Goal: Transaction & Acquisition: Purchase product/service

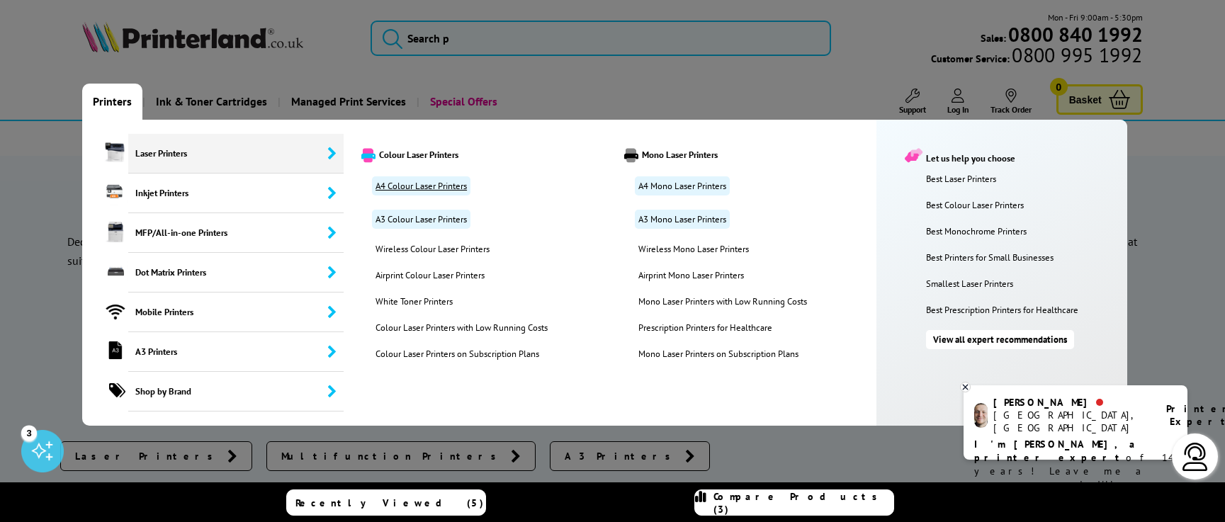
click at [400, 183] on link "A4 Colour Laser Printers" at bounding box center [421, 185] width 98 height 19
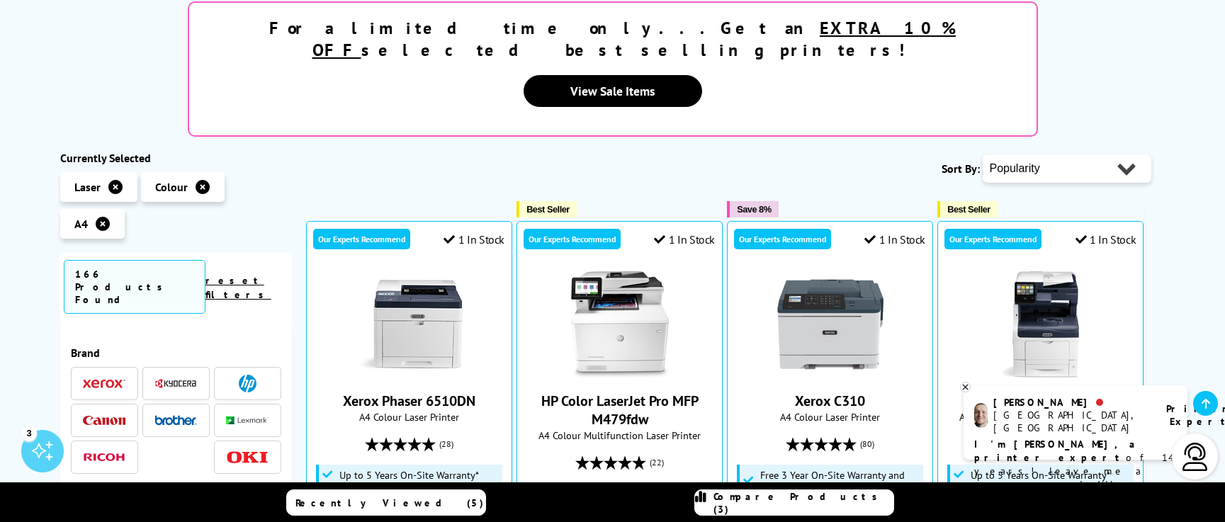
click at [113, 379] on img at bounding box center [104, 384] width 43 height 10
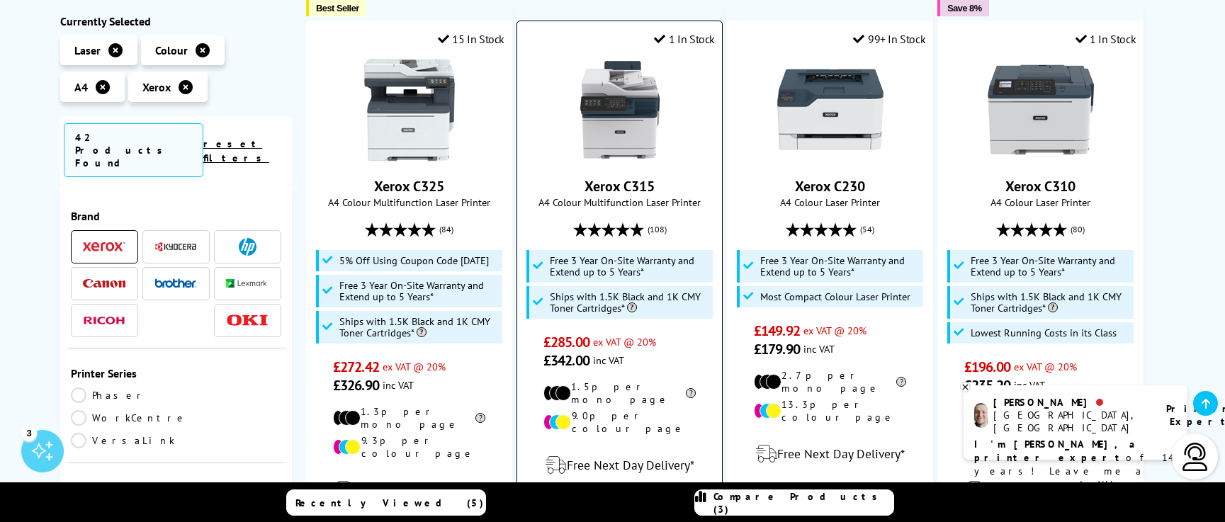
click at [627, 129] on img at bounding box center [620, 110] width 106 height 106
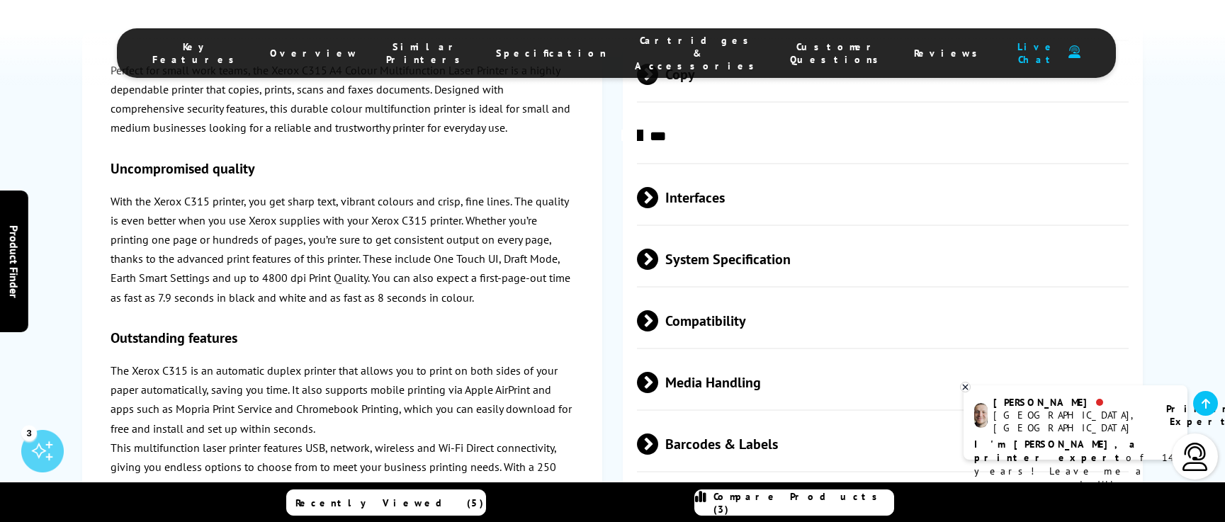
scroll to position [3400, 0]
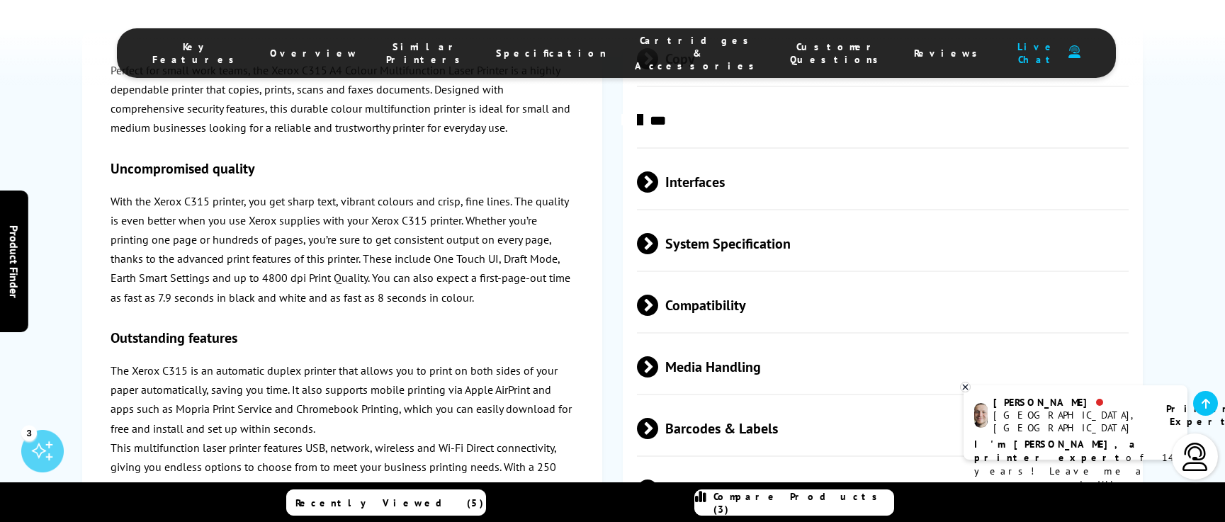
click at [658, 356] on span at bounding box center [658, 366] width 0 height 21
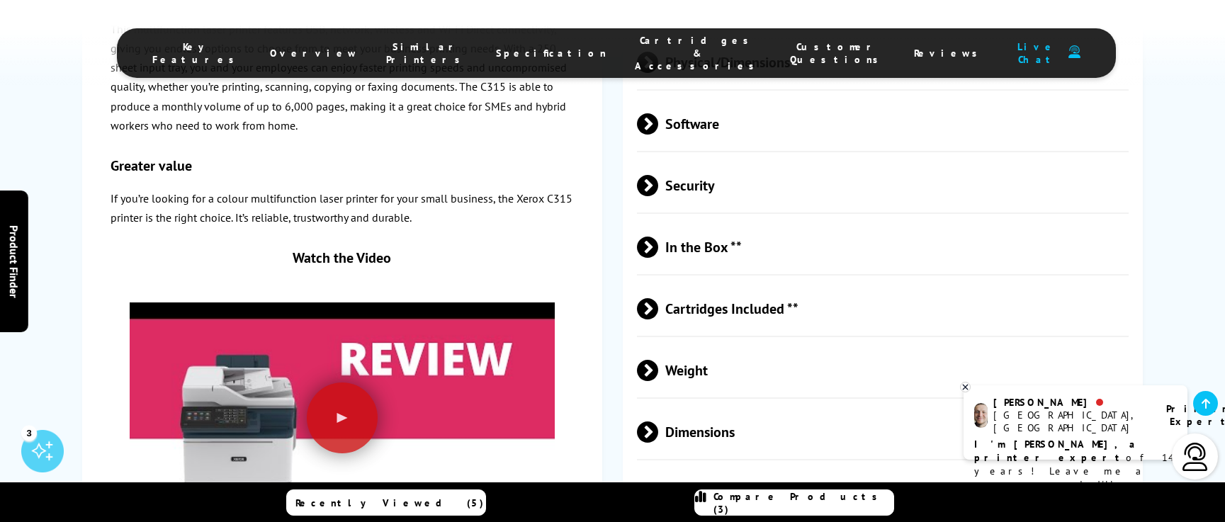
scroll to position [4534, 0]
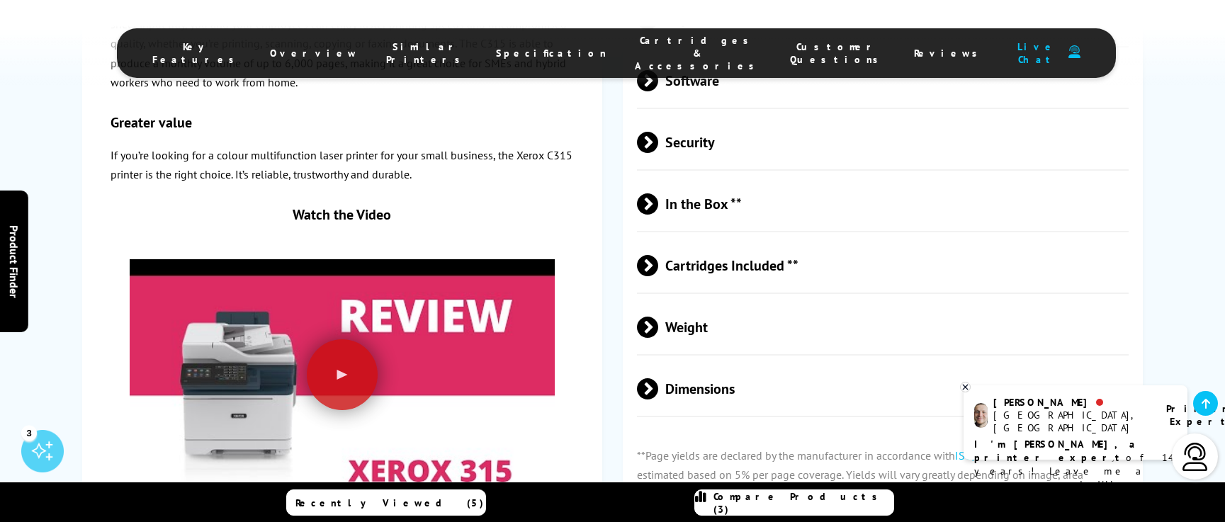
click at [658, 317] on span at bounding box center [658, 327] width 0 height 21
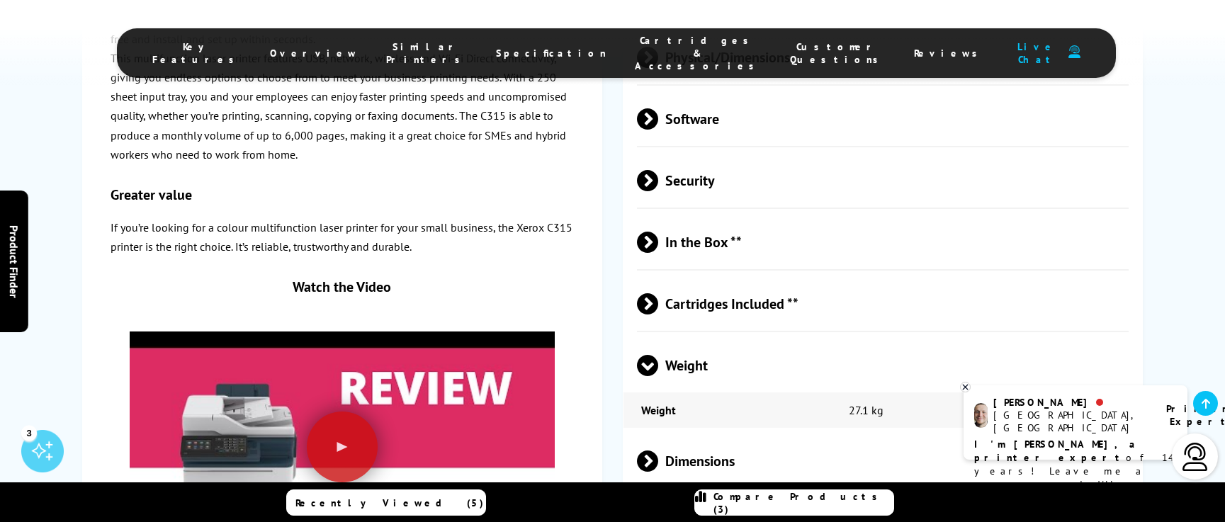
scroll to position [4392, 0]
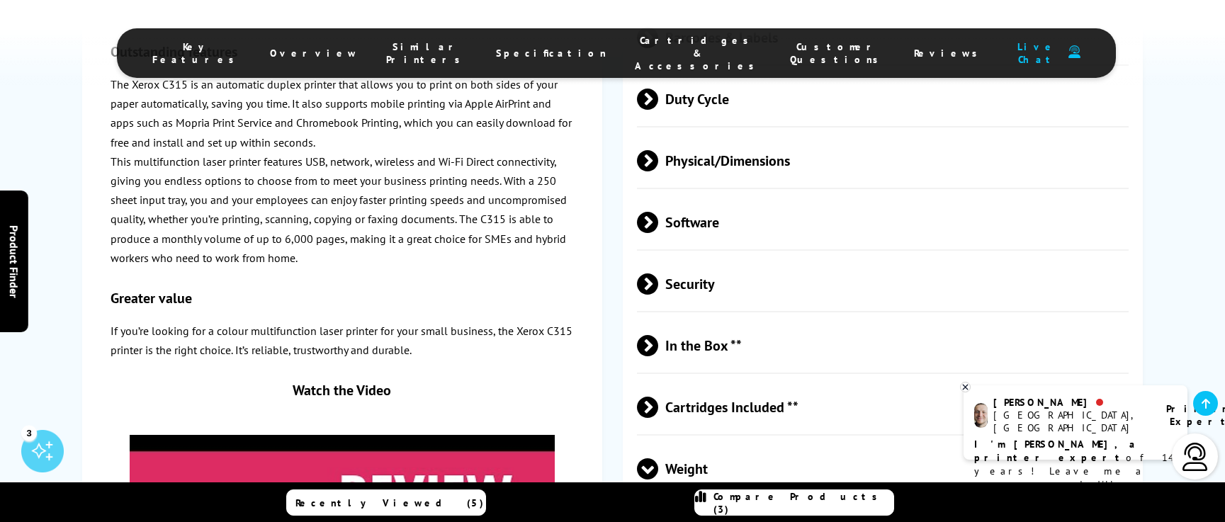
click at [658, 397] on span at bounding box center [658, 407] width 0 height 21
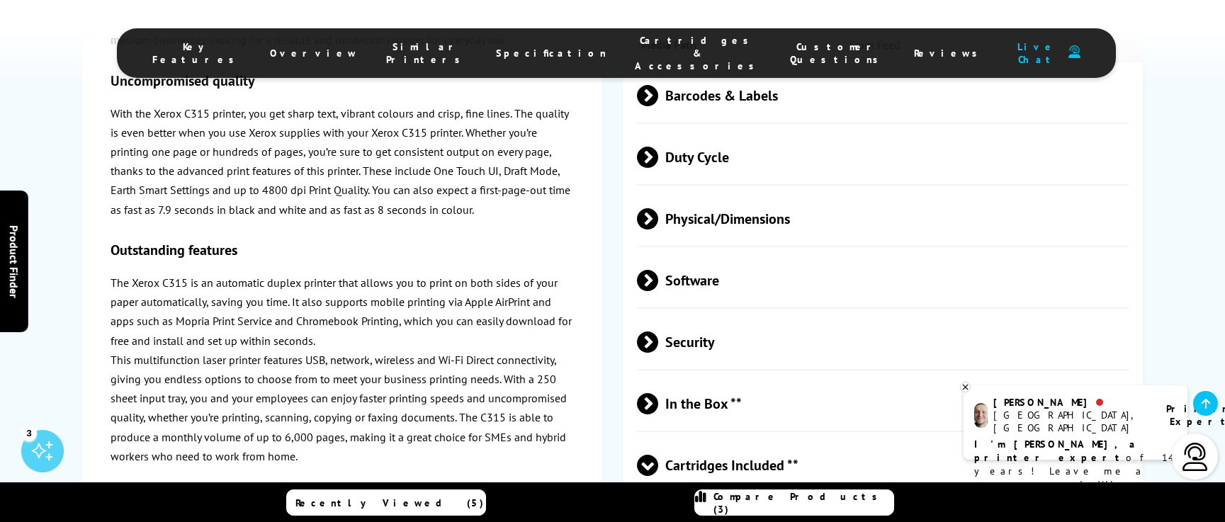
scroll to position [4250, 0]
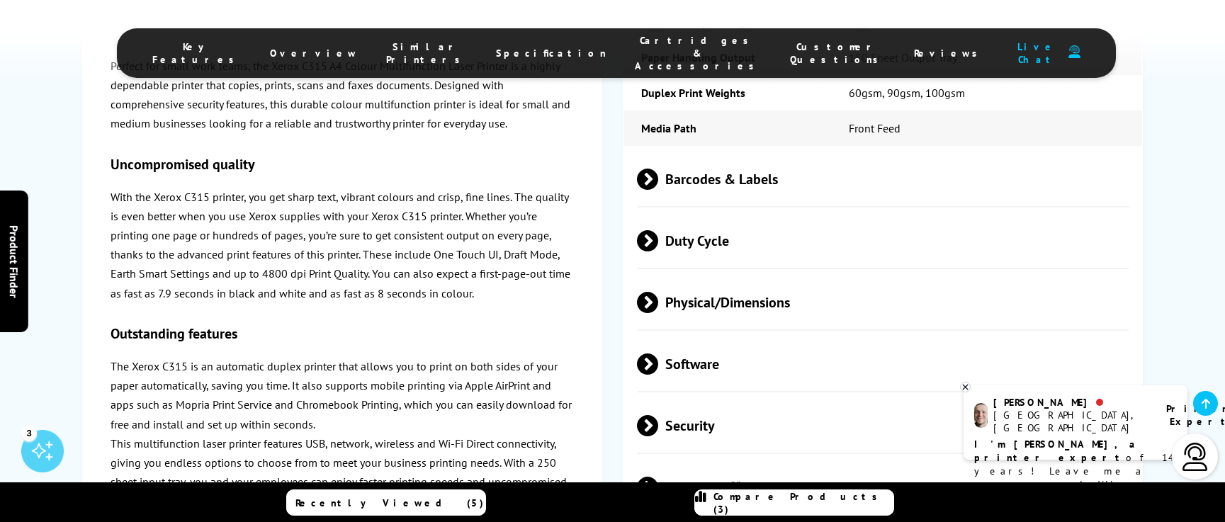
click at [658, 477] on span at bounding box center [658, 487] width 0 height 21
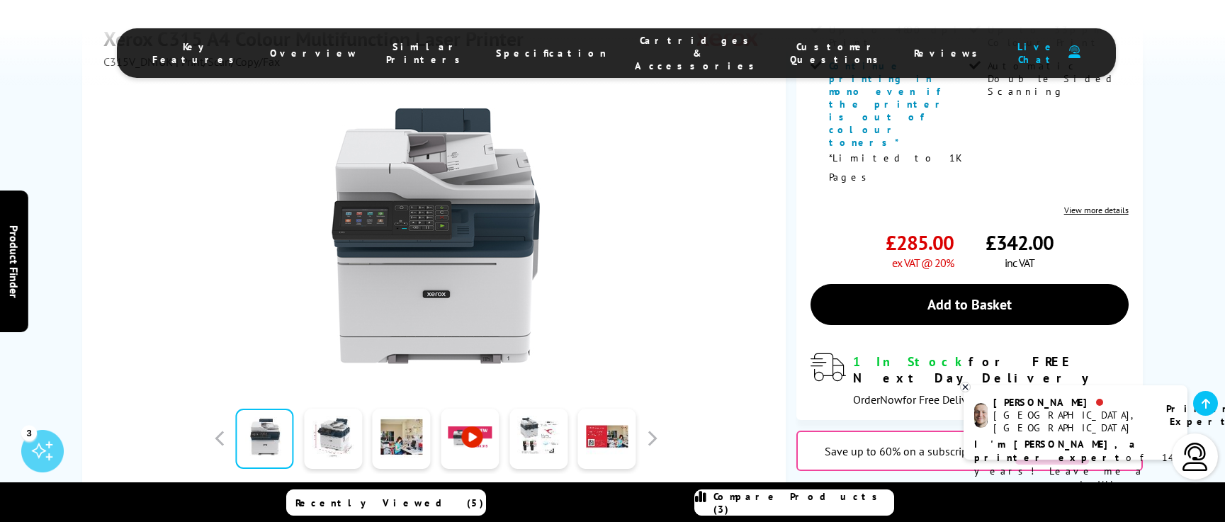
scroll to position [496, 0]
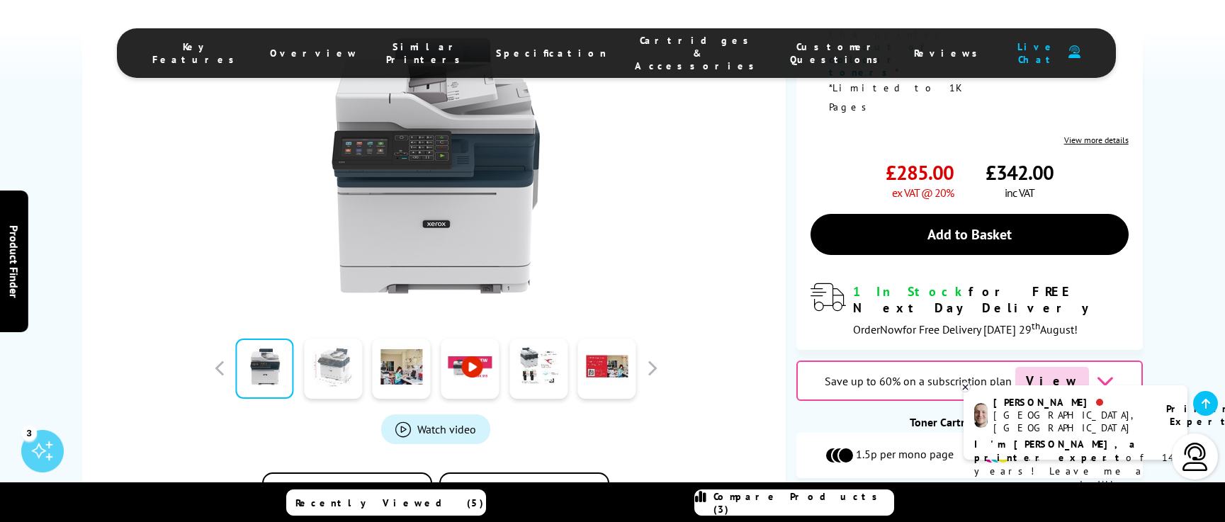
click at [344, 338] on link at bounding box center [333, 368] width 58 height 60
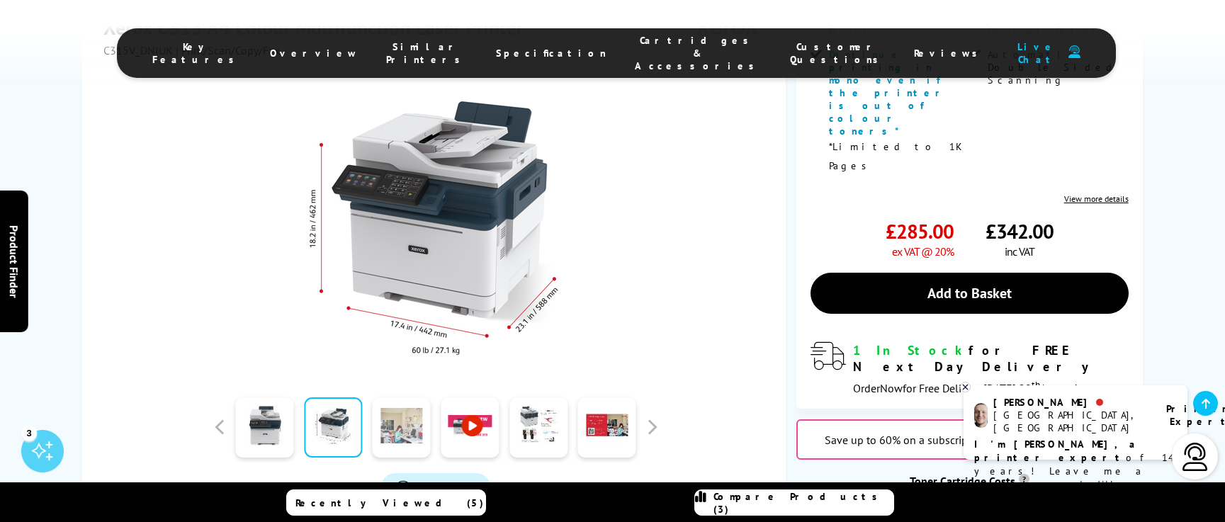
scroll to position [354, 0]
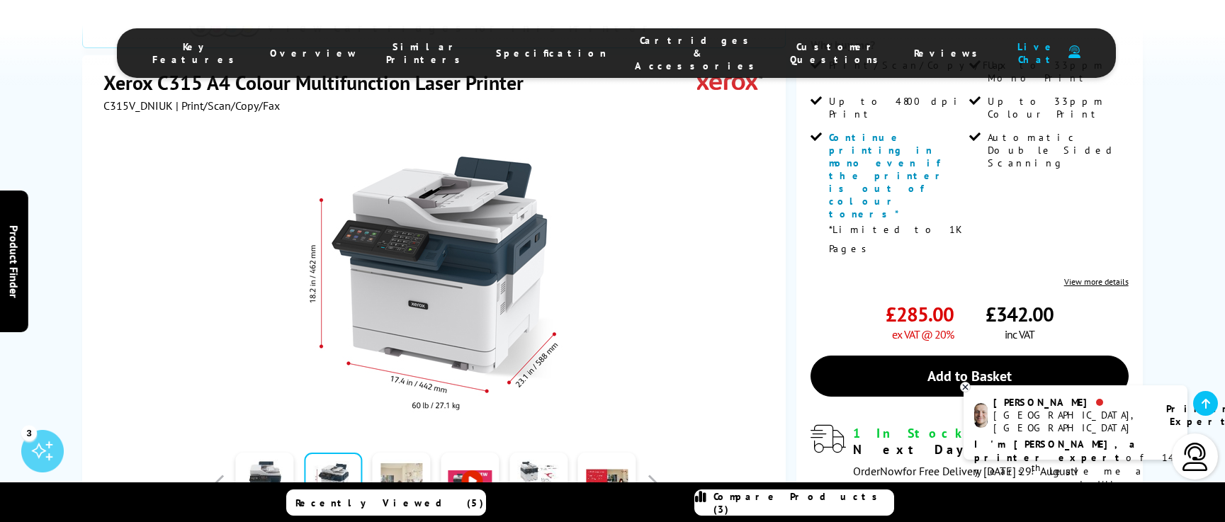
click at [400, 453] on link at bounding box center [402, 483] width 58 height 60
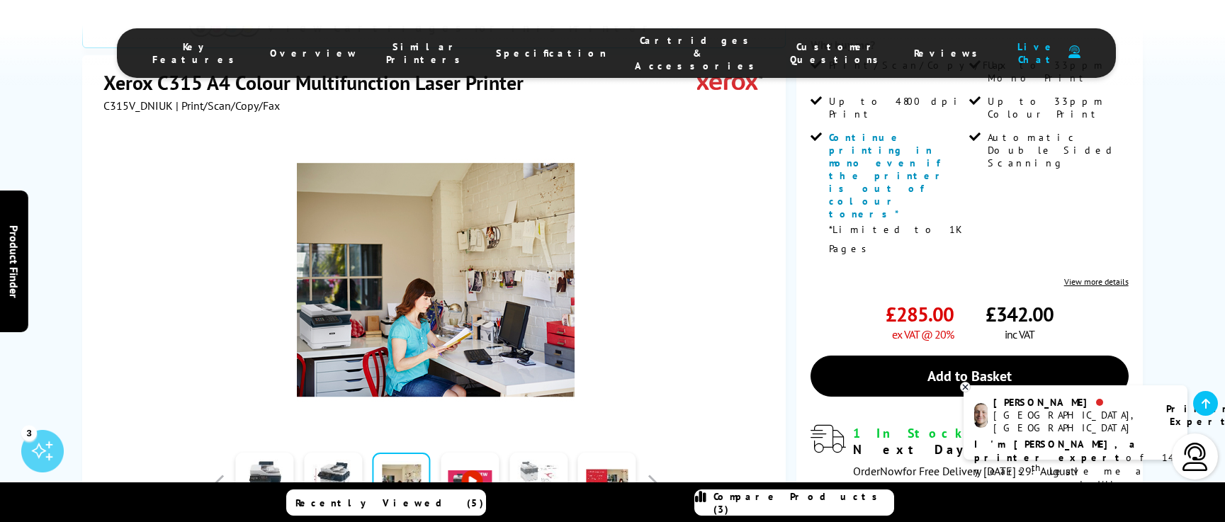
click at [529, 453] on link at bounding box center [538, 483] width 58 height 60
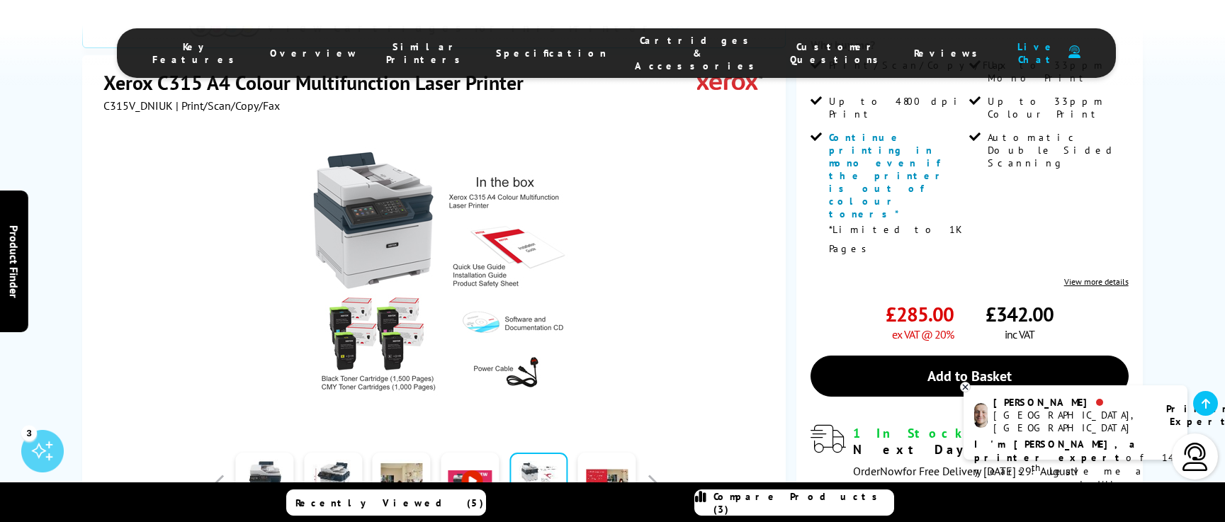
click at [472, 453] on link at bounding box center [470, 483] width 58 height 60
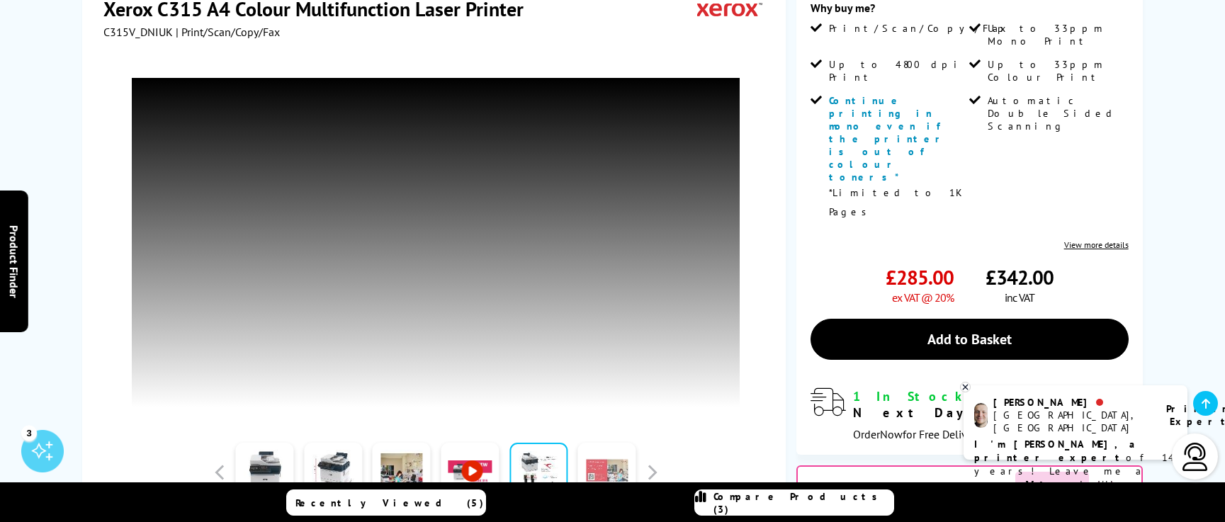
scroll to position [567, 0]
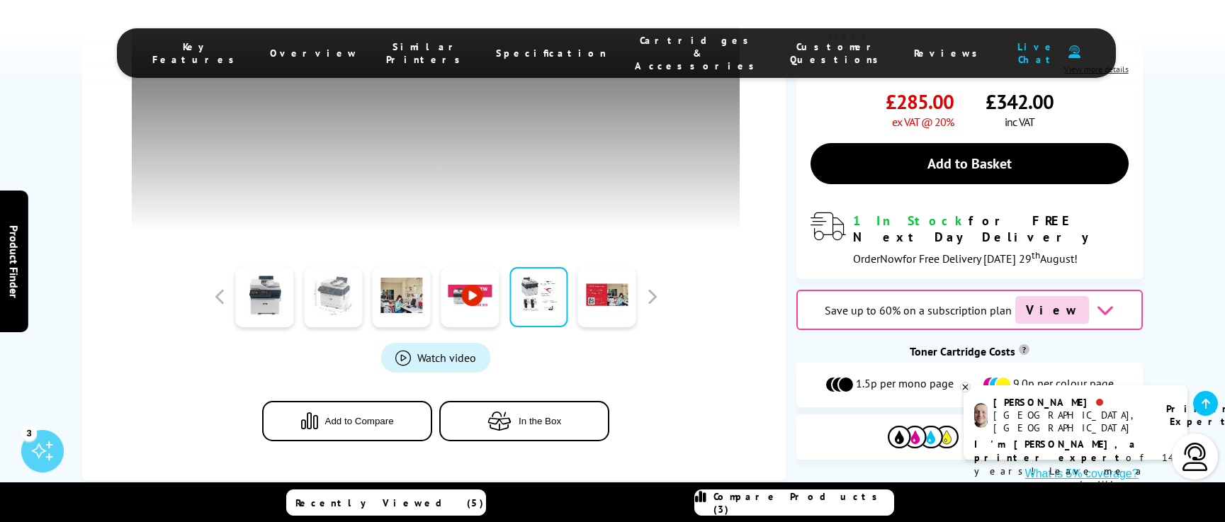
click at [343, 267] on link at bounding box center [333, 297] width 58 height 60
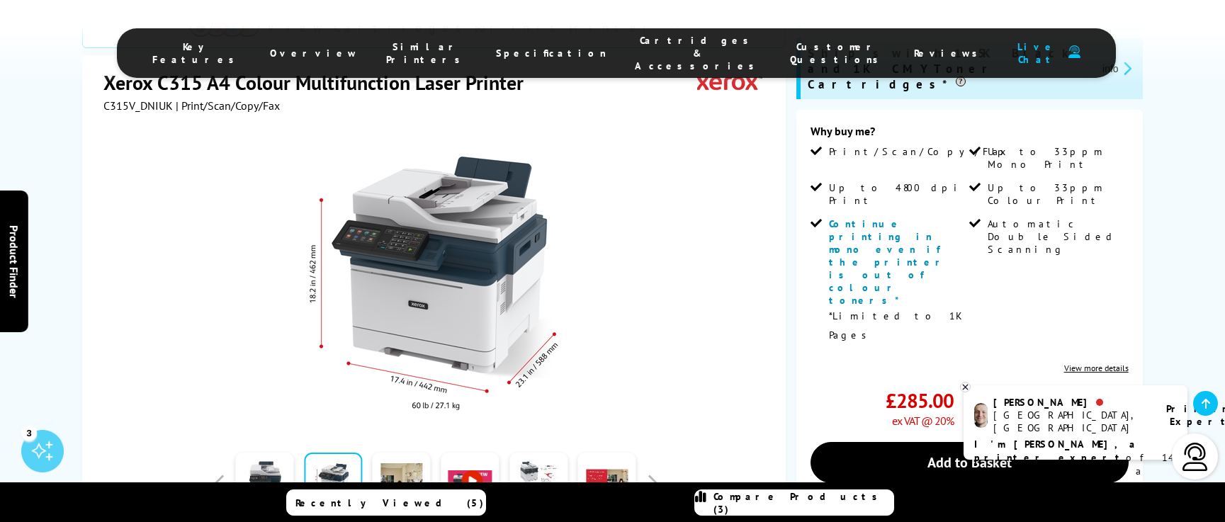
scroll to position [283, 0]
